Goal: Information Seeking & Learning: Check status

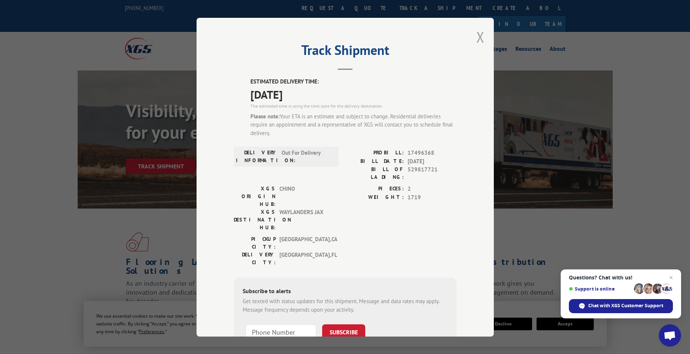
click at [476, 37] on button "Close modal" at bounding box center [480, 37] width 8 height 20
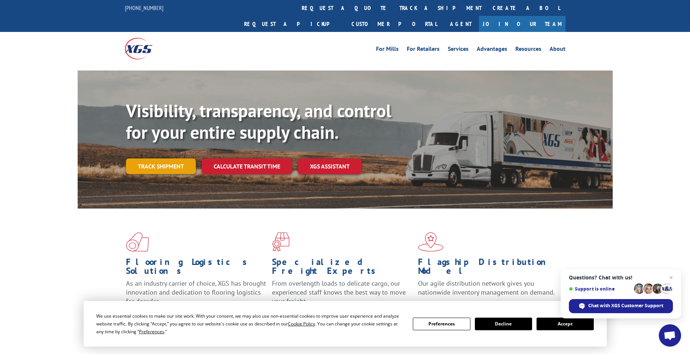
click at [170, 159] on link "Track shipment" at bounding box center [161, 167] width 70 height 16
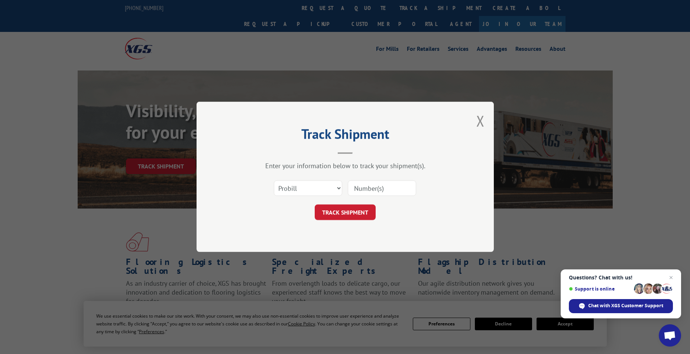
click at [365, 191] on input at bounding box center [382, 189] width 68 height 16
paste input "APOE03GS"
type input "APOE03GS"
drag, startPoint x: 395, startPoint y: 189, endPoint x: 331, endPoint y: 194, distance: 64.4
click at [331, 194] on div "Select category... Probill BOL PO APOE03GS" at bounding box center [345, 188] width 223 height 25
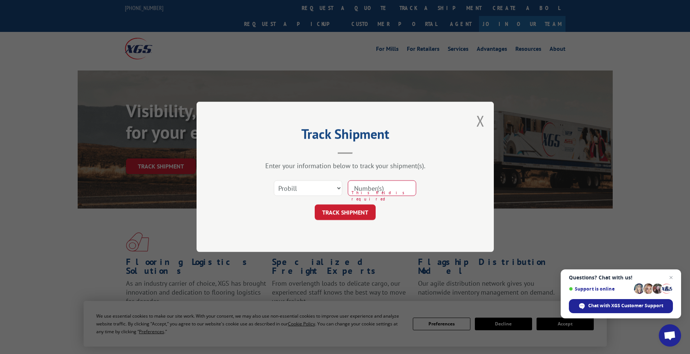
paste input "17496368"
type input "17496368"
click at [351, 218] on button "TRACK SHIPMENT" at bounding box center [344, 213] width 61 height 16
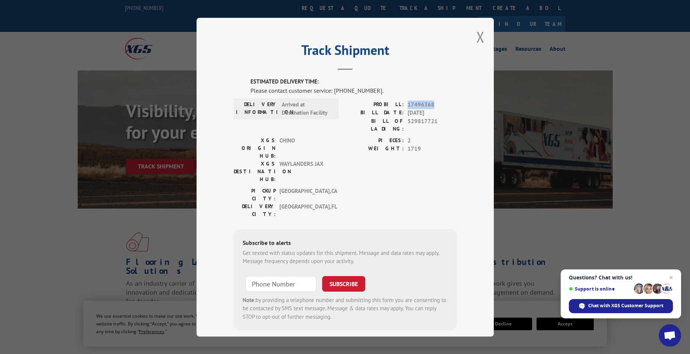
drag, startPoint x: 431, startPoint y: 103, endPoint x: 401, endPoint y: 103, distance: 30.1
click at [401, 103] on div "PROBILL: 17496368" at bounding box center [400, 104] width 111 height 9
drag, startPoint x: 401, startPoint y: 103, endPoint x: 443, endPoint y: 109, distance: 42.3
click at [443, 109] on span "[DATE]" at bounding box center [431, 113] width 49 height 9
